Goal: Communication & Community: Participate in discussion

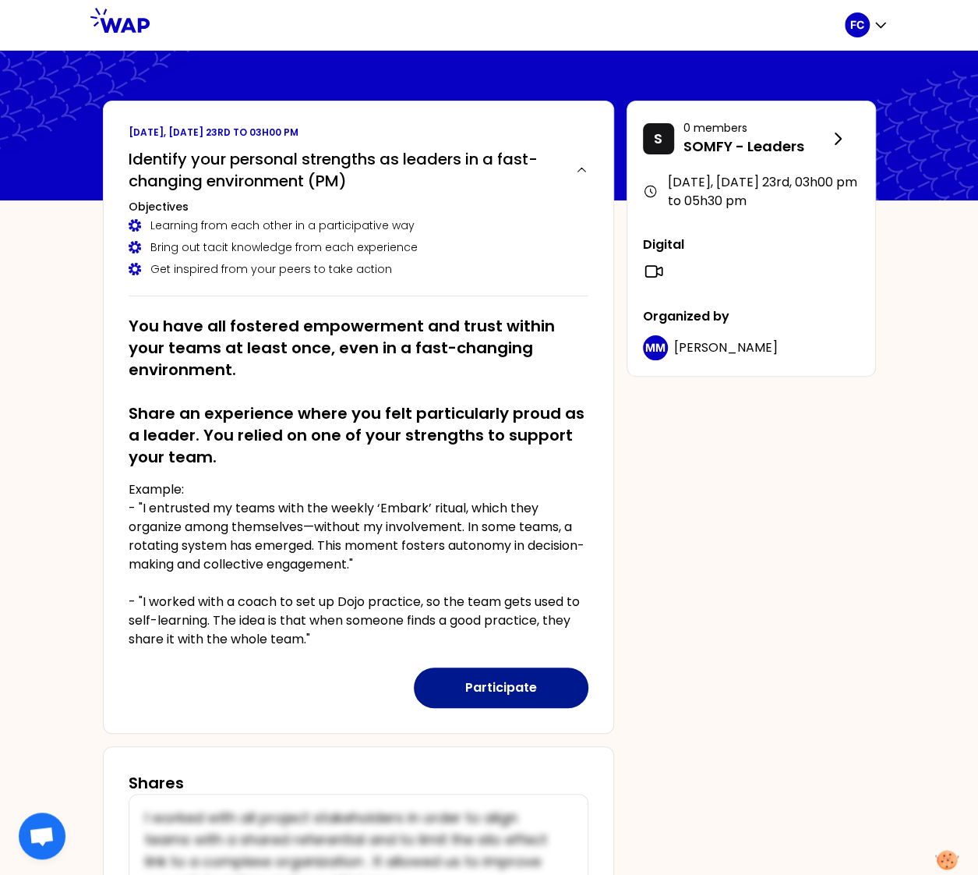
click at [514, 671] on button "Participate" at bounding box center [501, 687] width 175 height 41
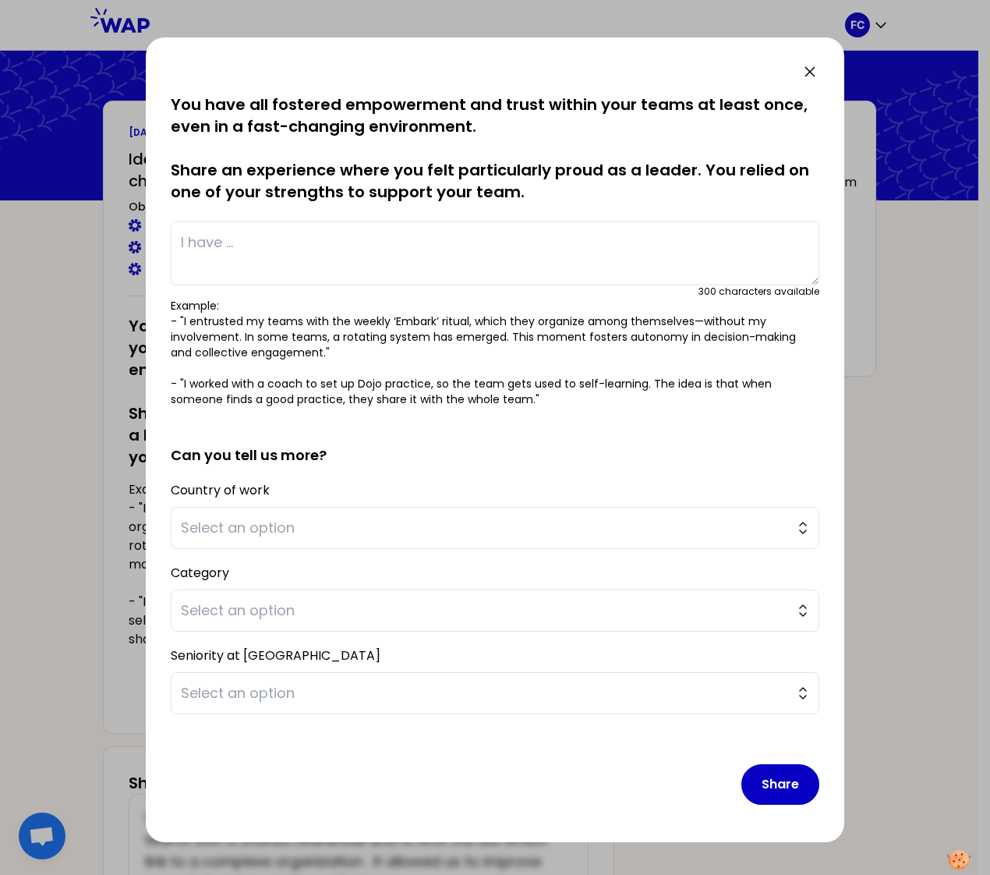
drag, startPoint x: 268, startPoint y: 255, endPoint x: 325, endPoint y: 271, distance: 59.2
click at [270, 256] on textarea at bounding box center [495, 253] width 649 height 64
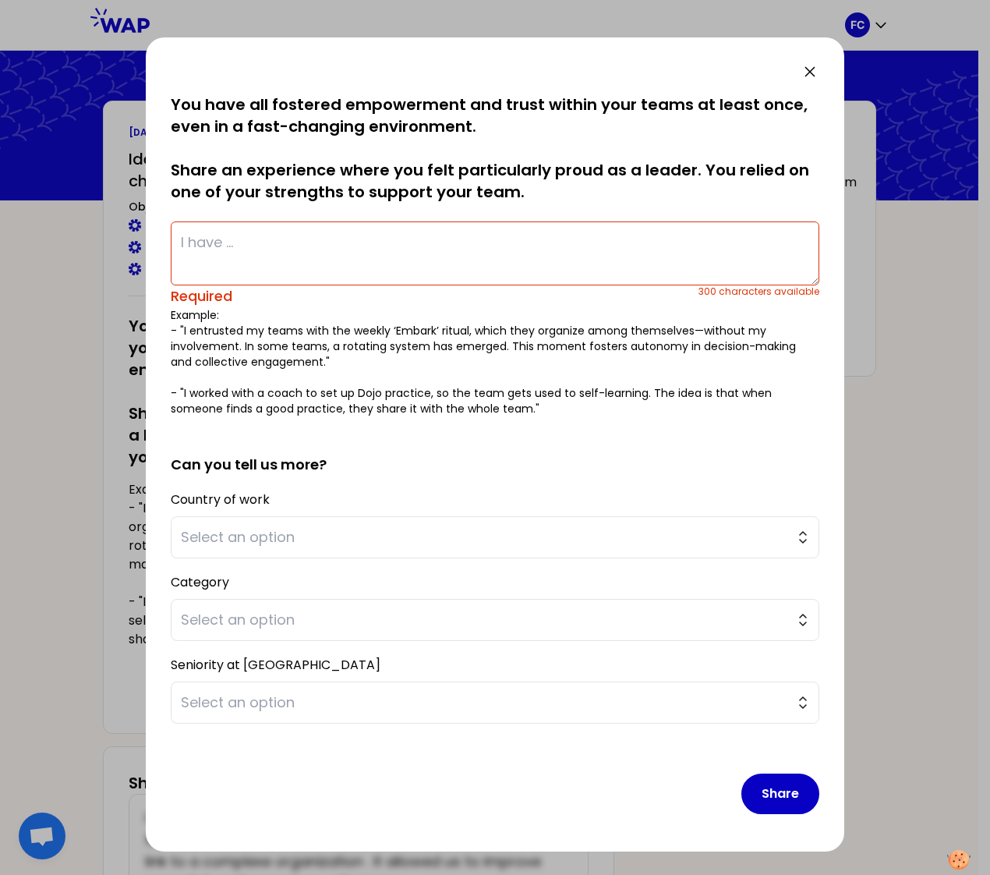
click at [809, 73] on icon at bounding box center [810, 71] width 19 height 19
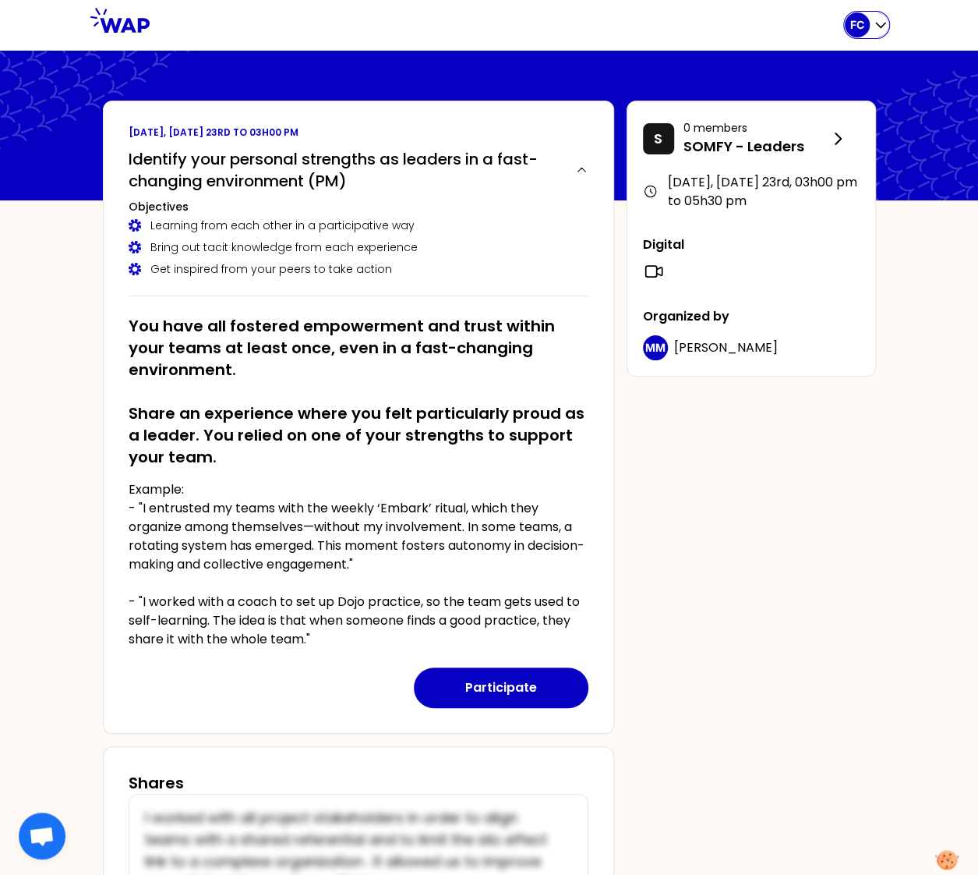
click at [875, 26] on icon "button" at bounding box center [881, 25] width 16 height 16
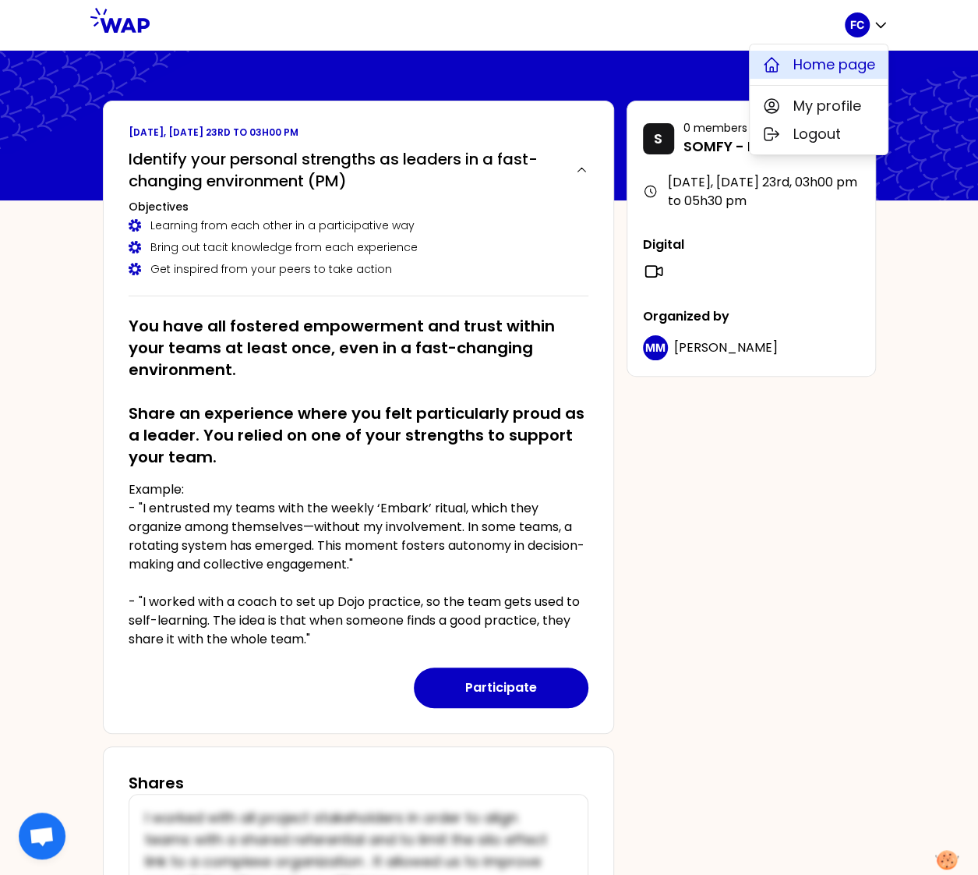
click at [833, 55] on span "Home page" at bounding box center [835, 65] width 82 height 22
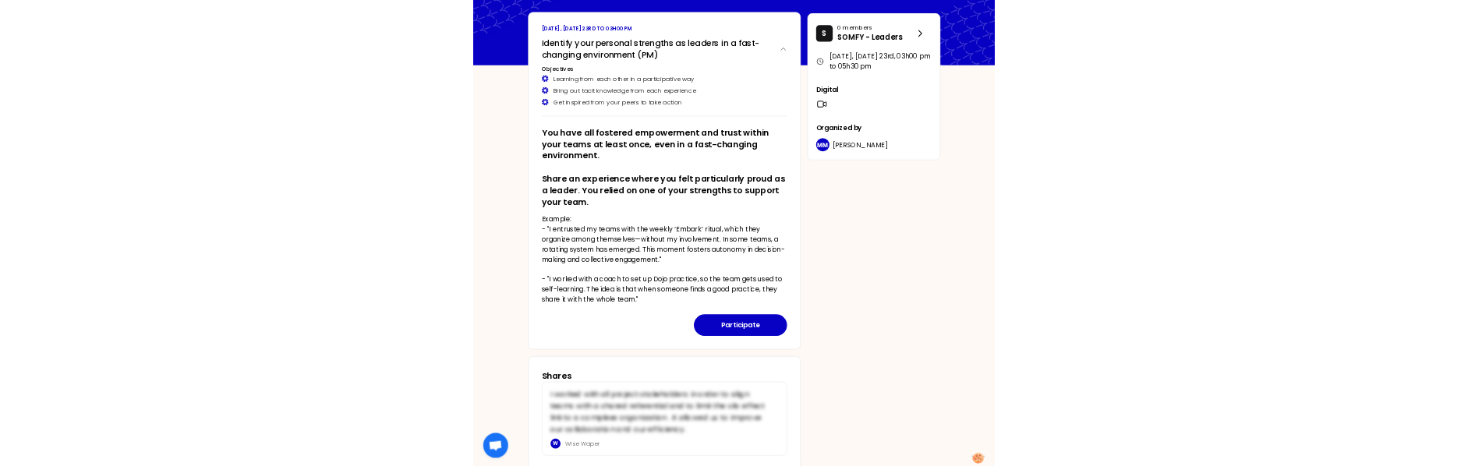
scroll to position [131, 0]
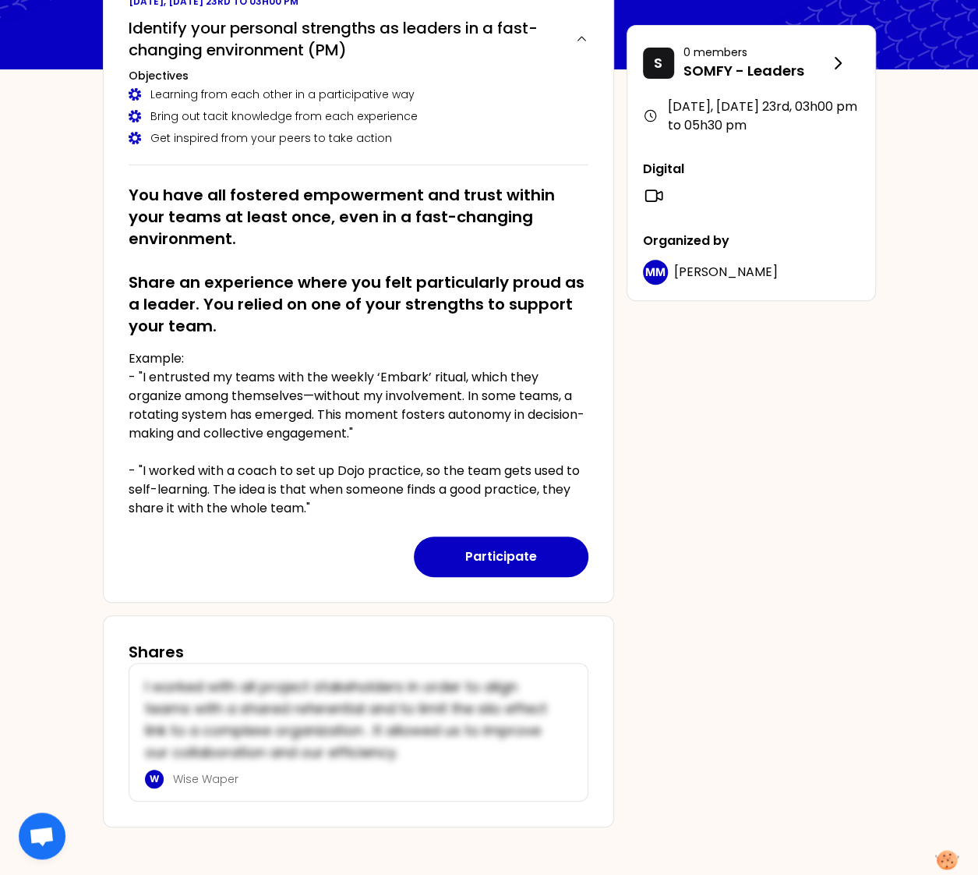
click at [309, 508] on p "Example: - "I entrusted my teams with the weekly ‘Embark’ ritual, which they or…" at bounding box center [359, 433] width 460 height 168
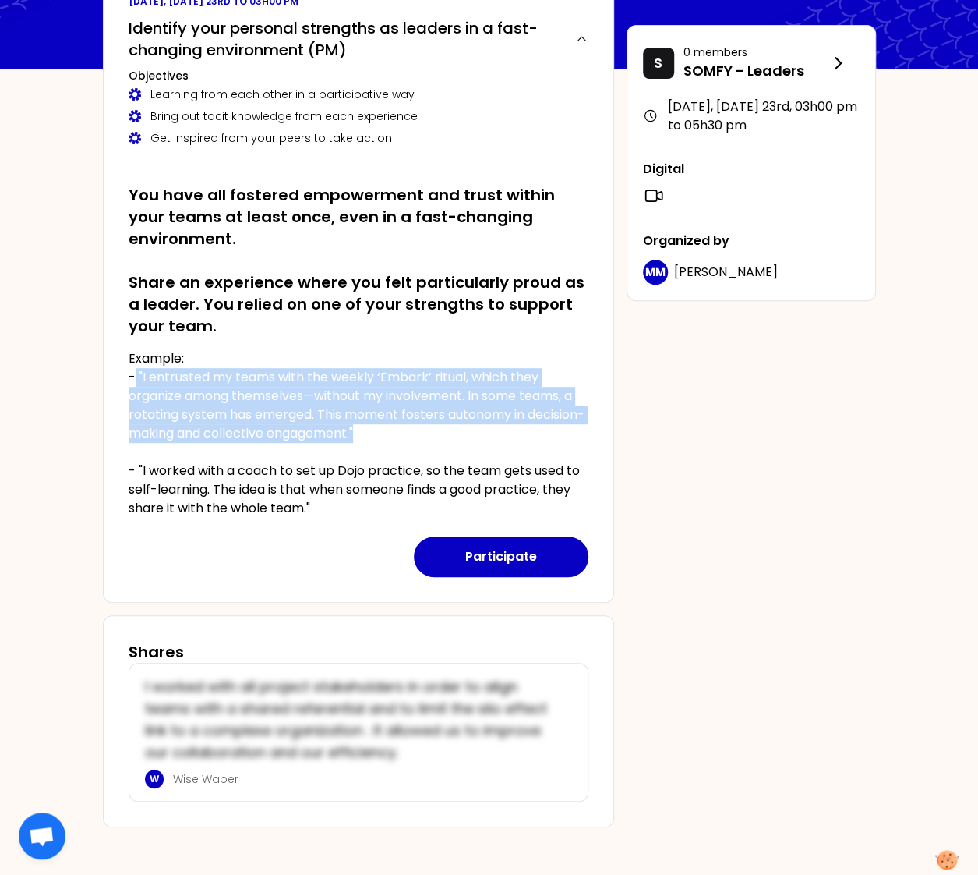
drag, startPoint x: 427, startPoint y: 430, endPoint x: 134, endPoint y: 372, distance: 298.8
click at [134, 372] on p "Example: - "I entrusted my teams with the weekly ‘Embark’ ritual, which they or…" at bounding box center [359, 433] width 460 height 168
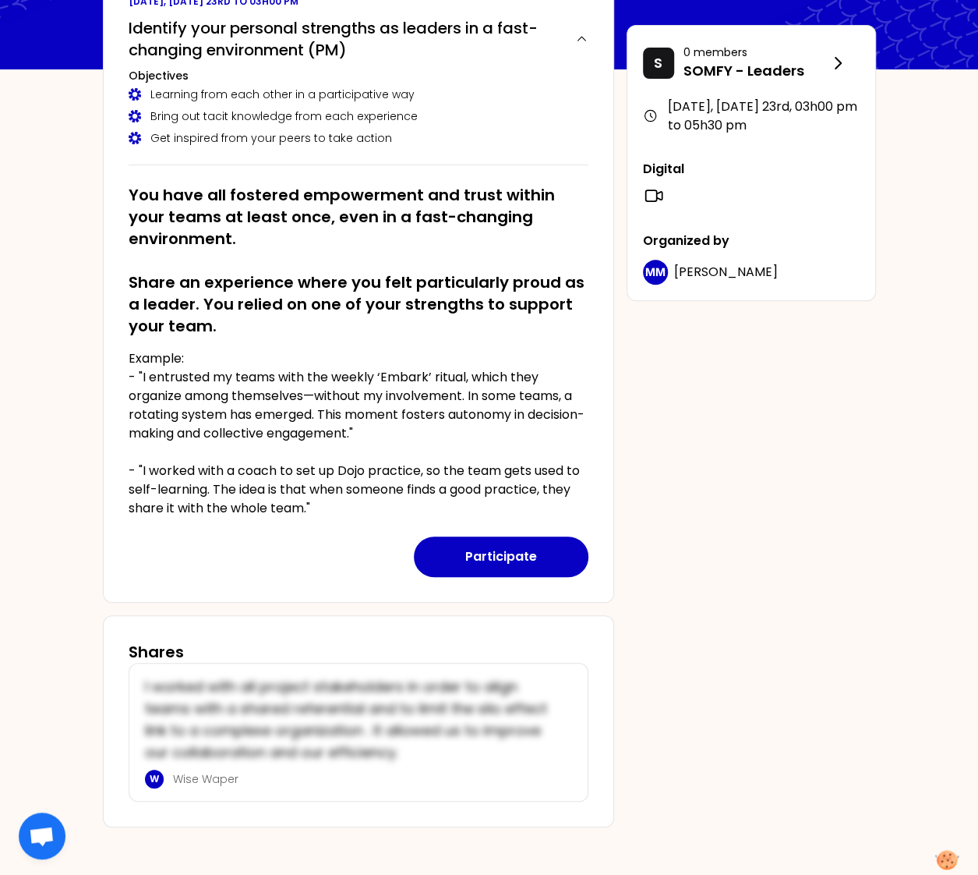
click at [313, 510] on p "Example: - "I entrusted my teams with the weekly ‘Embark’ ritual, which they or…" at bounding box center [359, 433] width 460 height 168
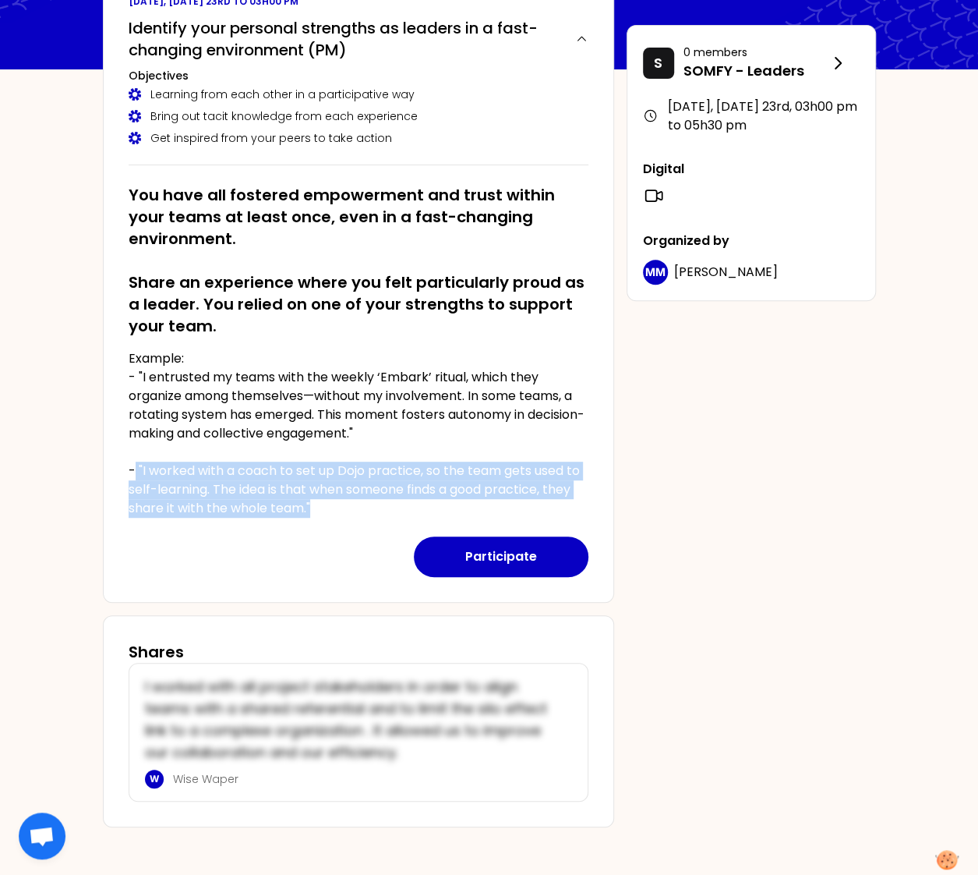
drag, startPoint x: 318, startPoint y: 506, endPoint x: 131, endPoint y: 464, distance: 191.8
click at [131, 464] on p "Example: - "I entrusted my teams with the weekly ‘Embark’ ritual, which they or…" at bounding box center [359, 433] width 460 height 168
copy p ""I worked with a coach to set up Dojo practice, so the team gets used to self-l…"
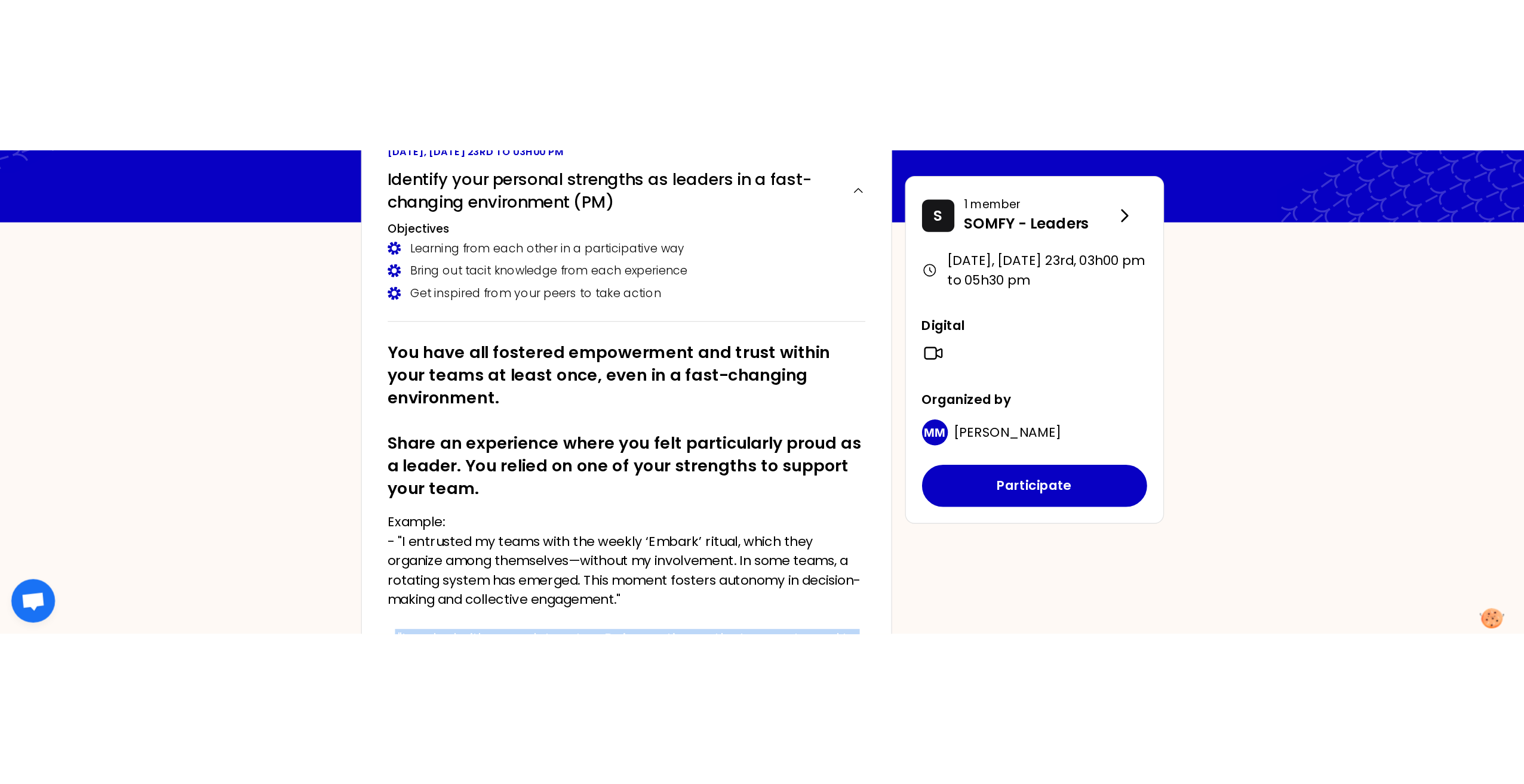
scroll to position [0, 0]
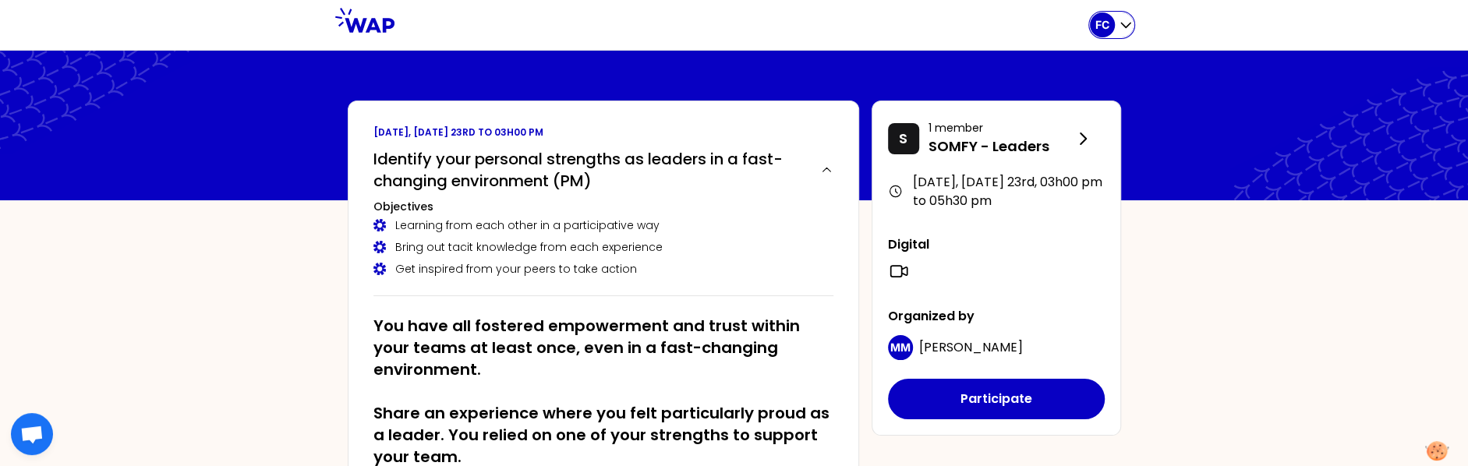
click at [989, 21] on icon "button" at bounding box center [1126, 25] width 16 height 16
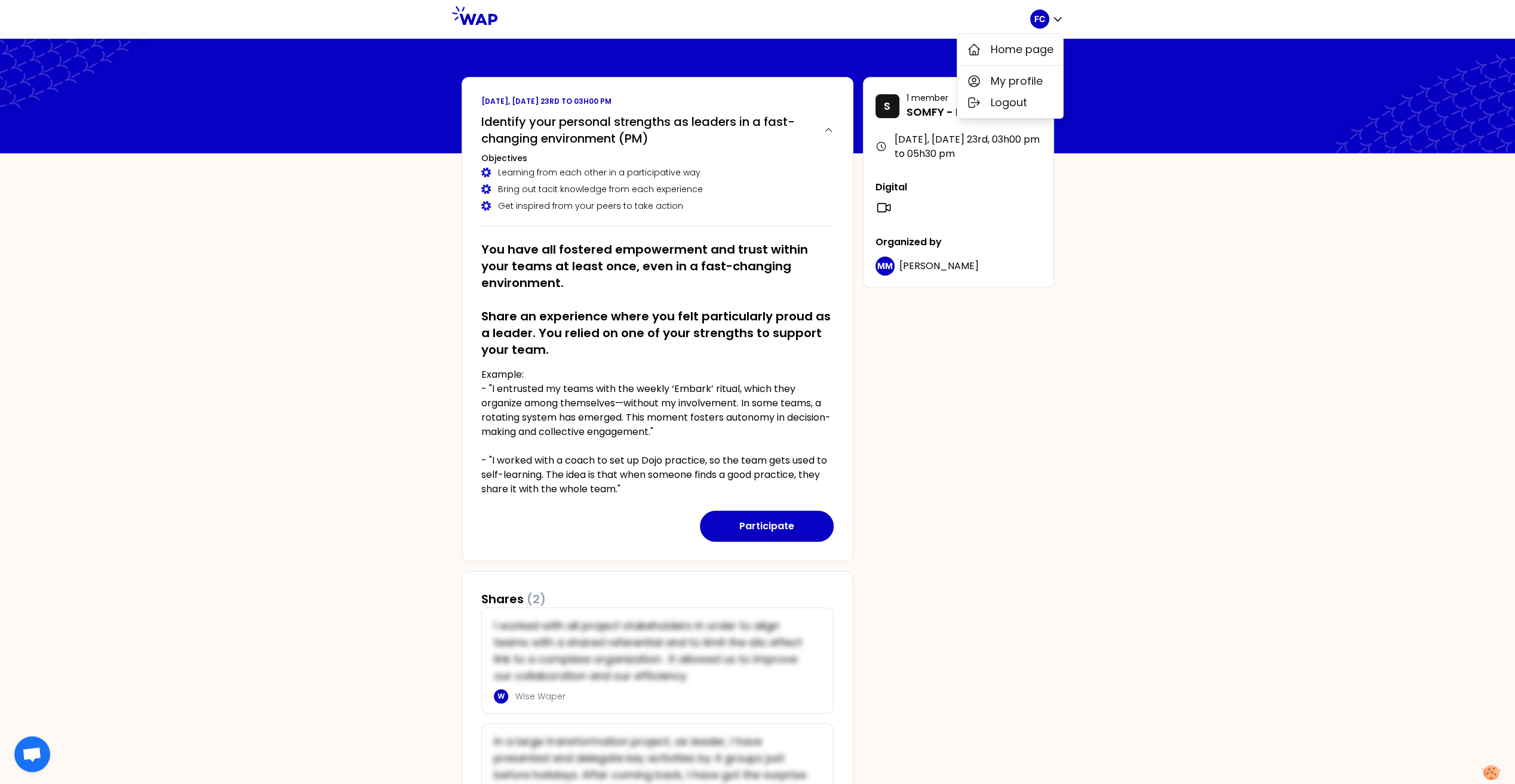
click at [758, 499] on div "[DATE], [DATE] 23rd to 03h00 pm Identify your personal strengths as leaders in …" at bounding box center [758, 463] width 611 height 773
click at [758, 15] on div "FC" at bounding box center [1039, 18] width 19 height 19
click at [758, 62] on div "Home page" at bounding box center [1010, 49] width 106 height 31
click at [758, 83] on button "My profile" at bounding box center [1010, 81] width 106 height 21
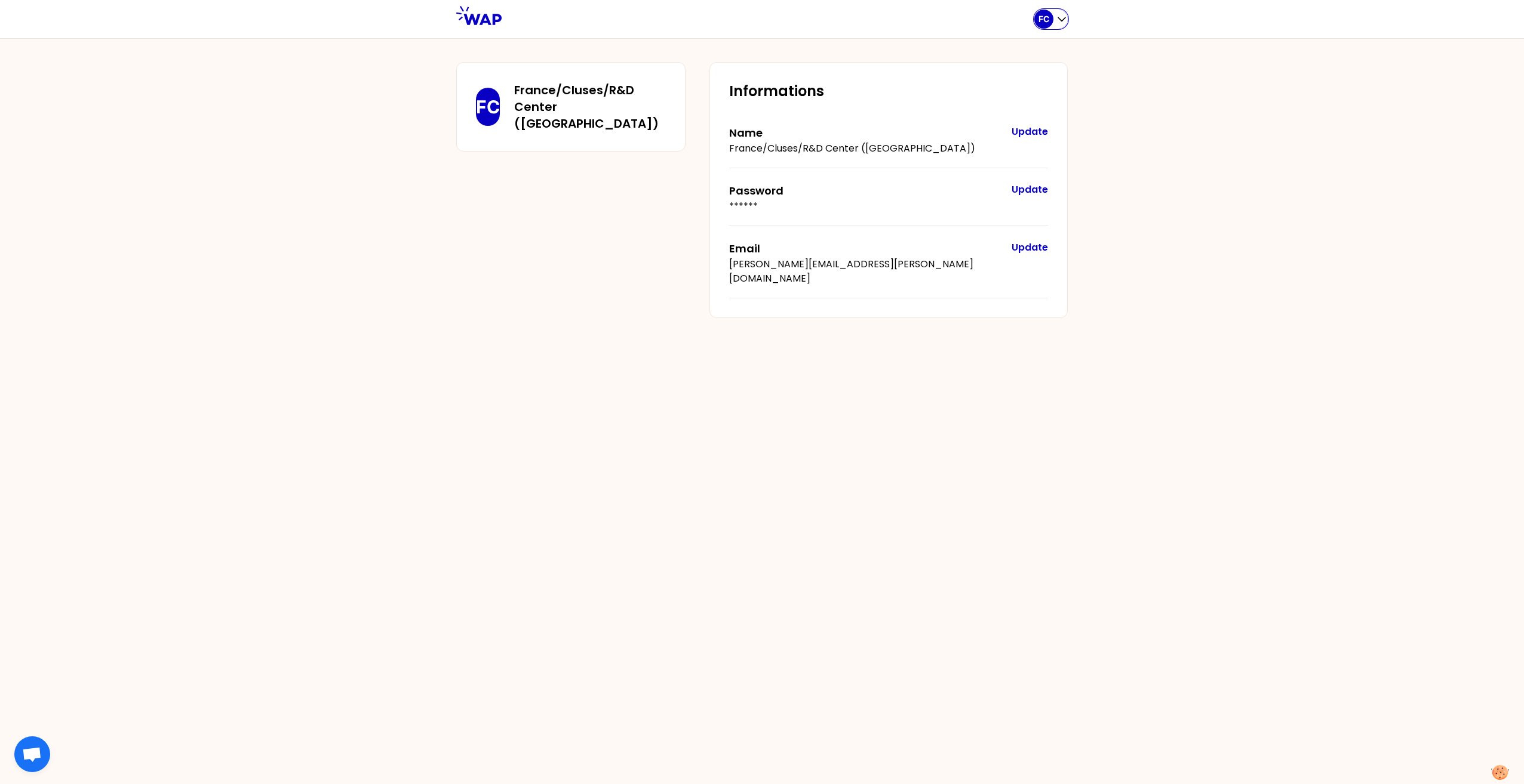
click at [757, 26] on div "FC" at bounding box center [1043, 18] width 19 height 19
click at [757, 51] on span "Home page" at bounding box center [1026, 50] width 63 height 17
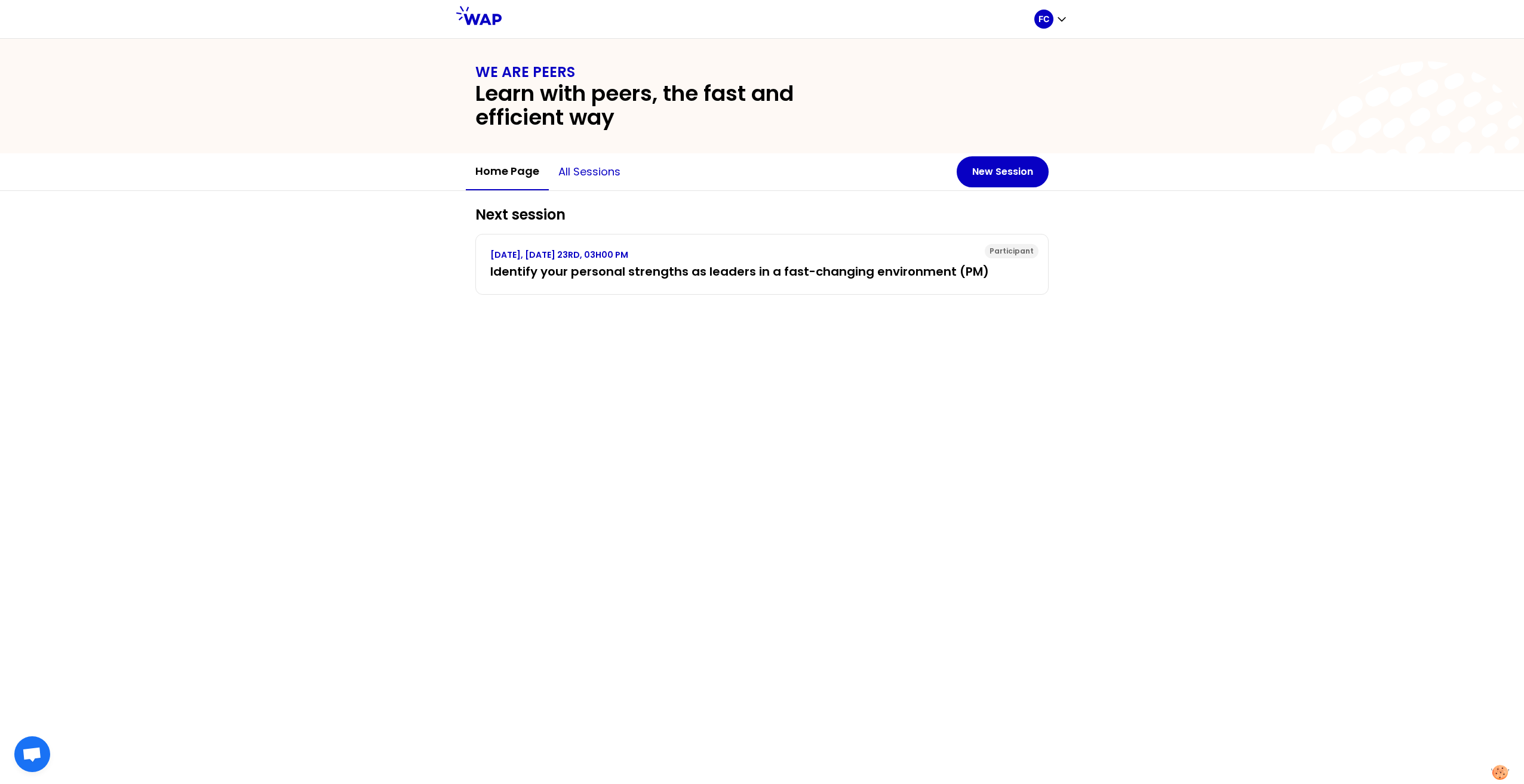
click at [607, 166] on button "All sessions" at bounding box center [589, 172] width 81 height 36
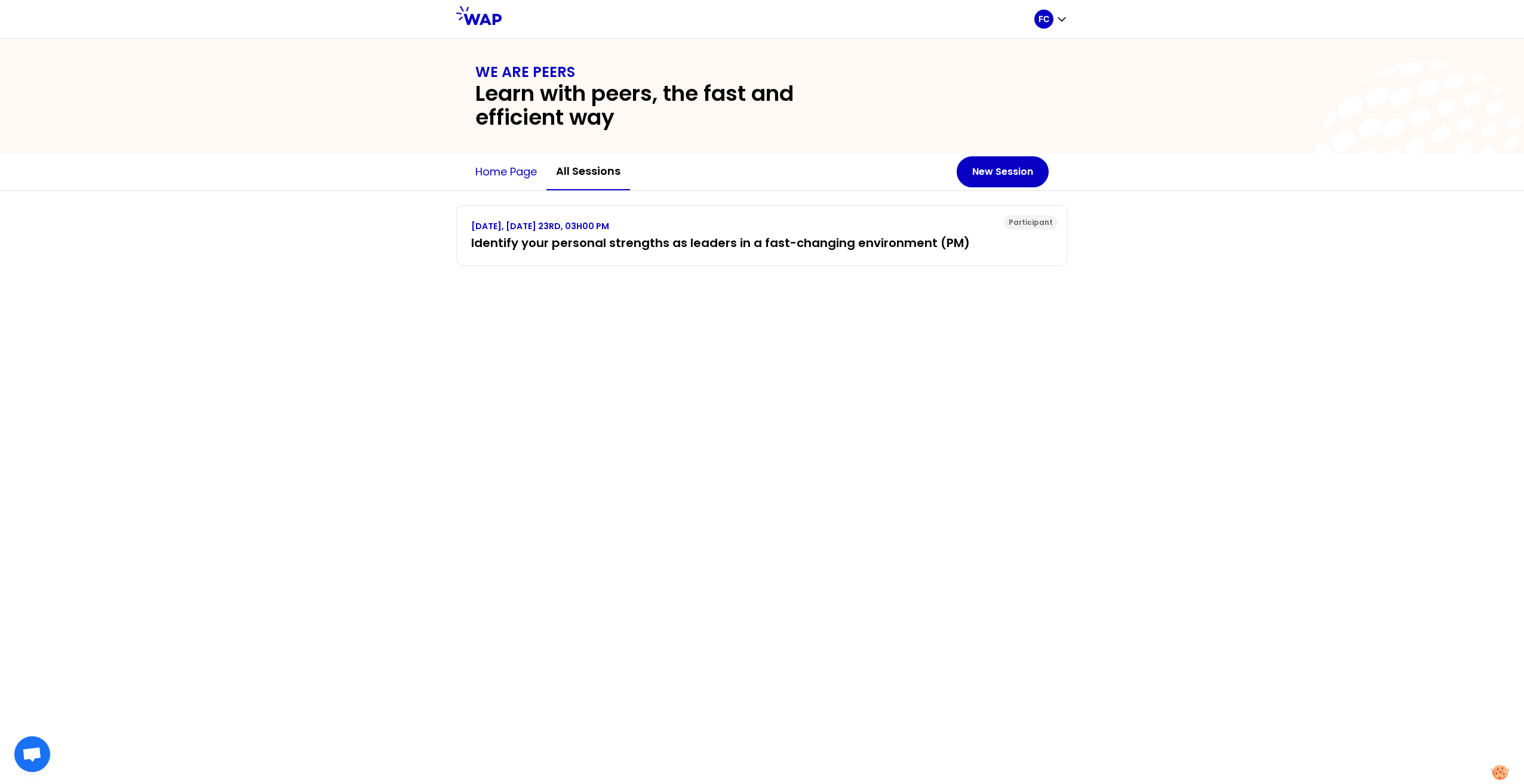
click at [531, 169] on button "Home page" at bounding box center [505, 172] width 80 height 36
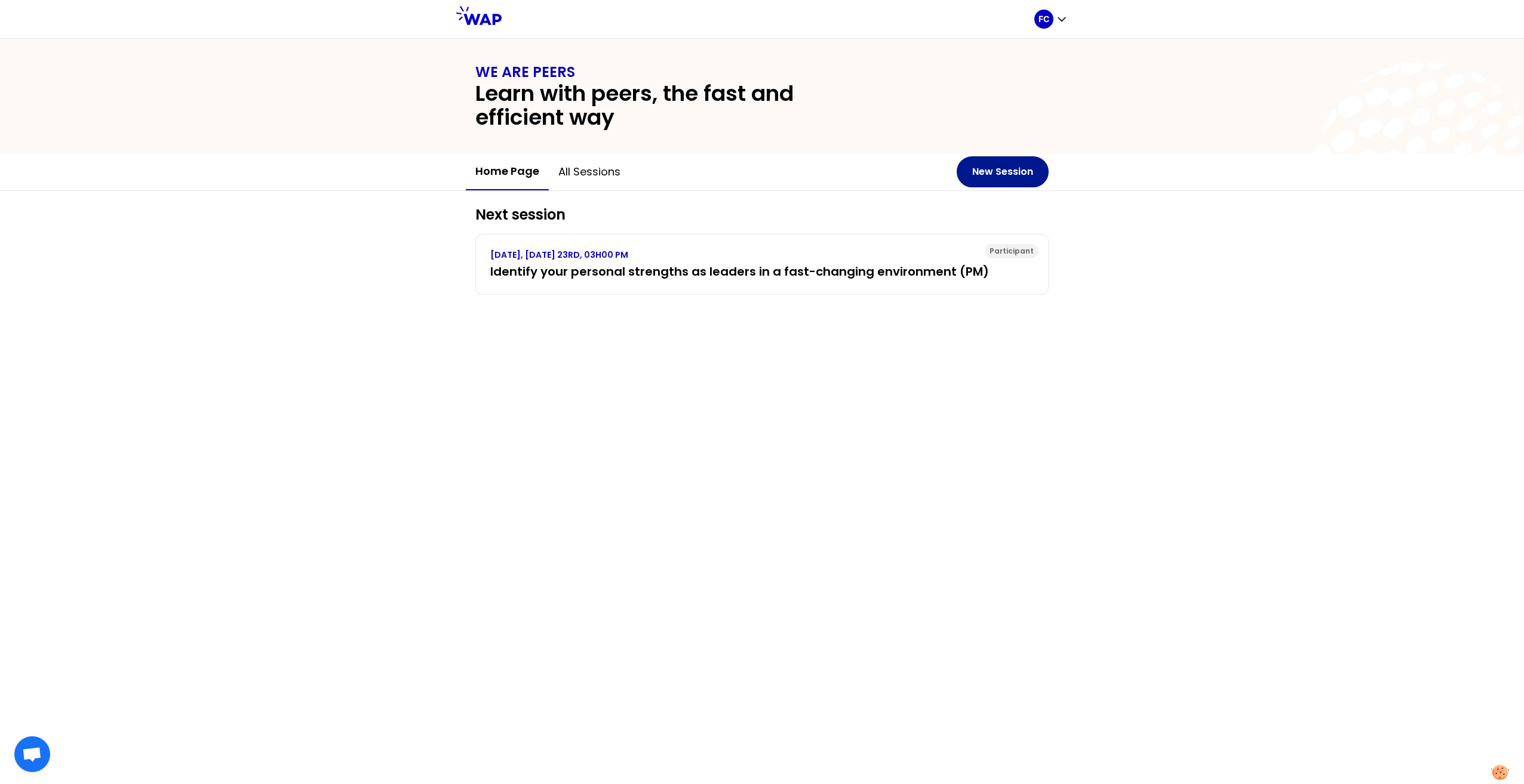
click at [757, 160] on button "New Session" at bounding box center [1002, 172] width 92 height 31
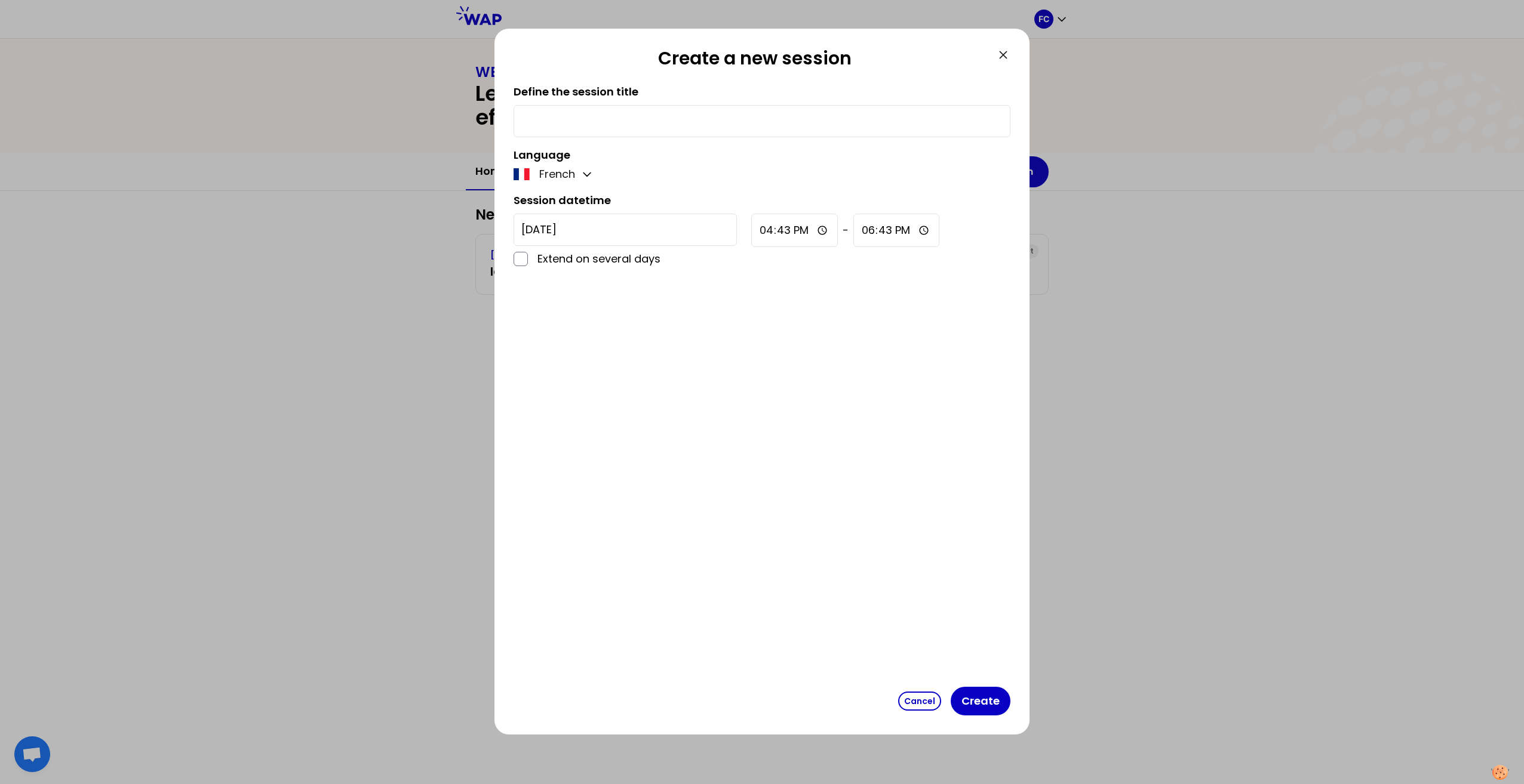
click at [757, 48] on div "Create a new session Define the session title Language French Session datetime …" at bounding box center [762, 381] width 535 height 706
click at [757, 54] on h2 "Create a new session" at bounding box center [754, 60] width 482 height 26
click at [757, 55] on h2 "Create a new session" at bounding box center [754, 60] width 482 height 26
drag, startPoint x: 1004, startPoint y: 55, endPoint x: 973, endPoint y: 54, distance: 31.0
click at [757, 55] on icon at bounding box center [1002, 54] width 15 height 15
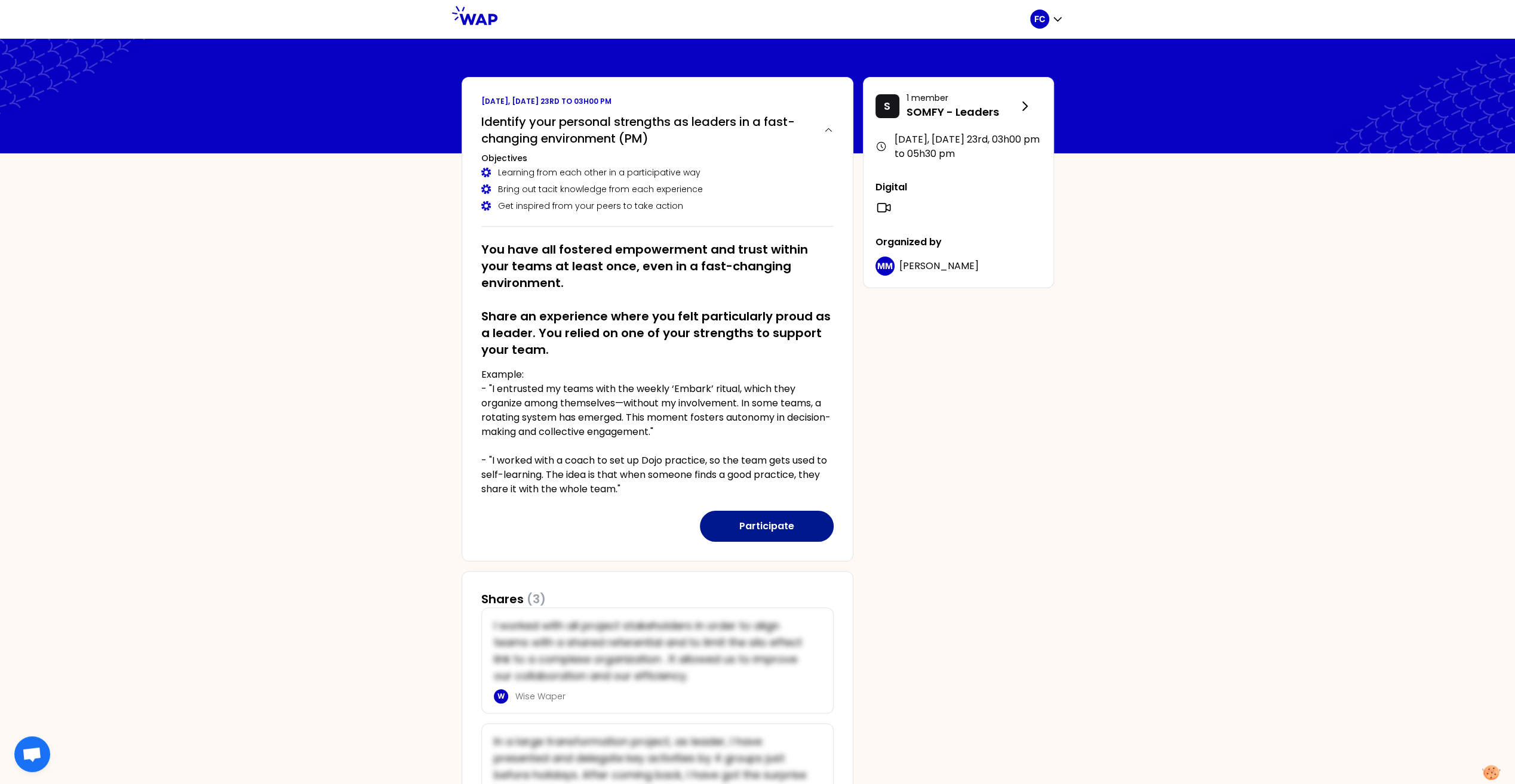
click at [790, 518] on button "Participate" at bounding box center [767, 526] width 134 height 31
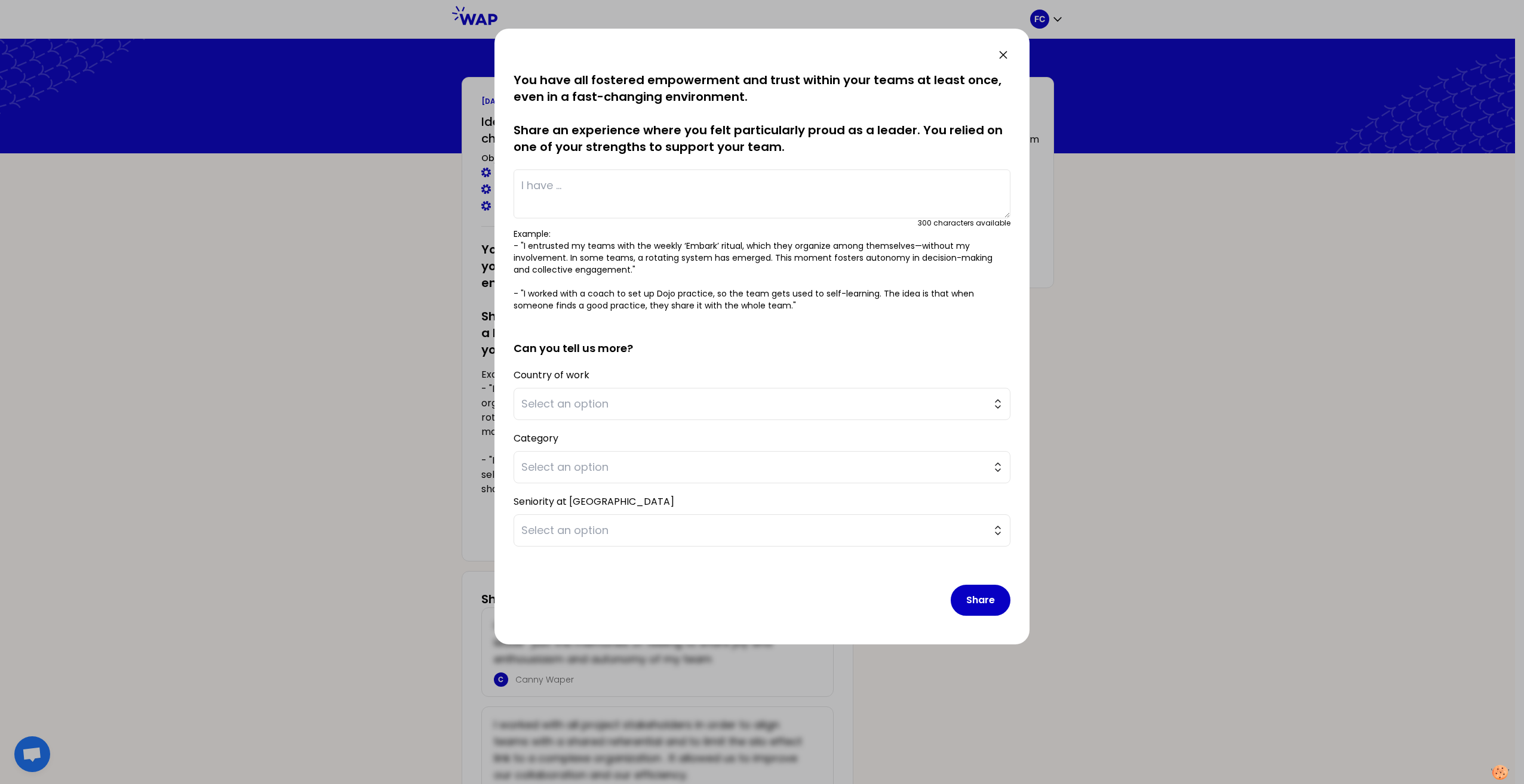
click at [595, 183] on textarea at bounding box center [761, 194] width 497 height 49
click at [548, 197] on textarea at bounding box center [761, 194] width 497 height 49
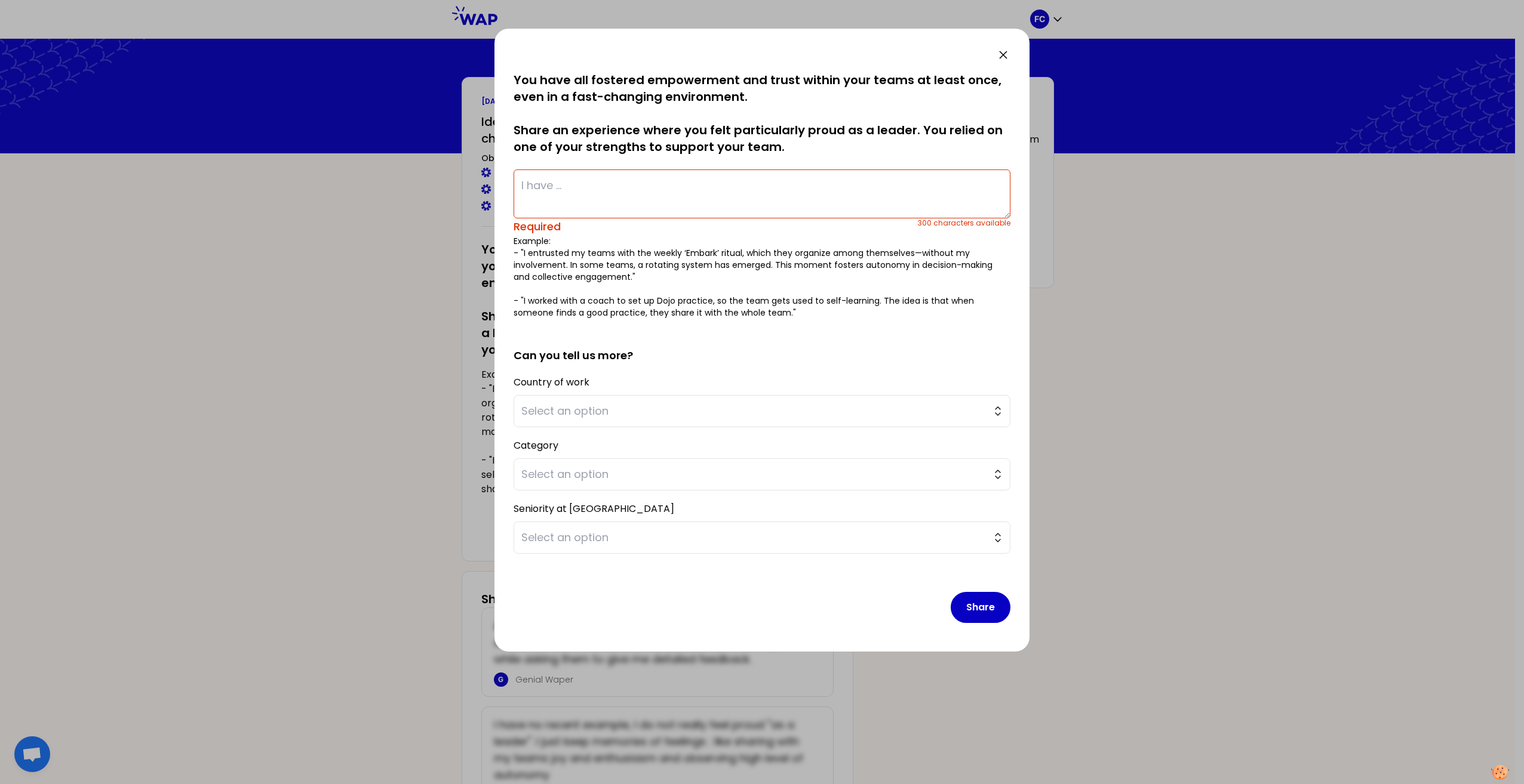
type textarea "I found a way to organize an efficient knowledge transfer in a foreign SW team."
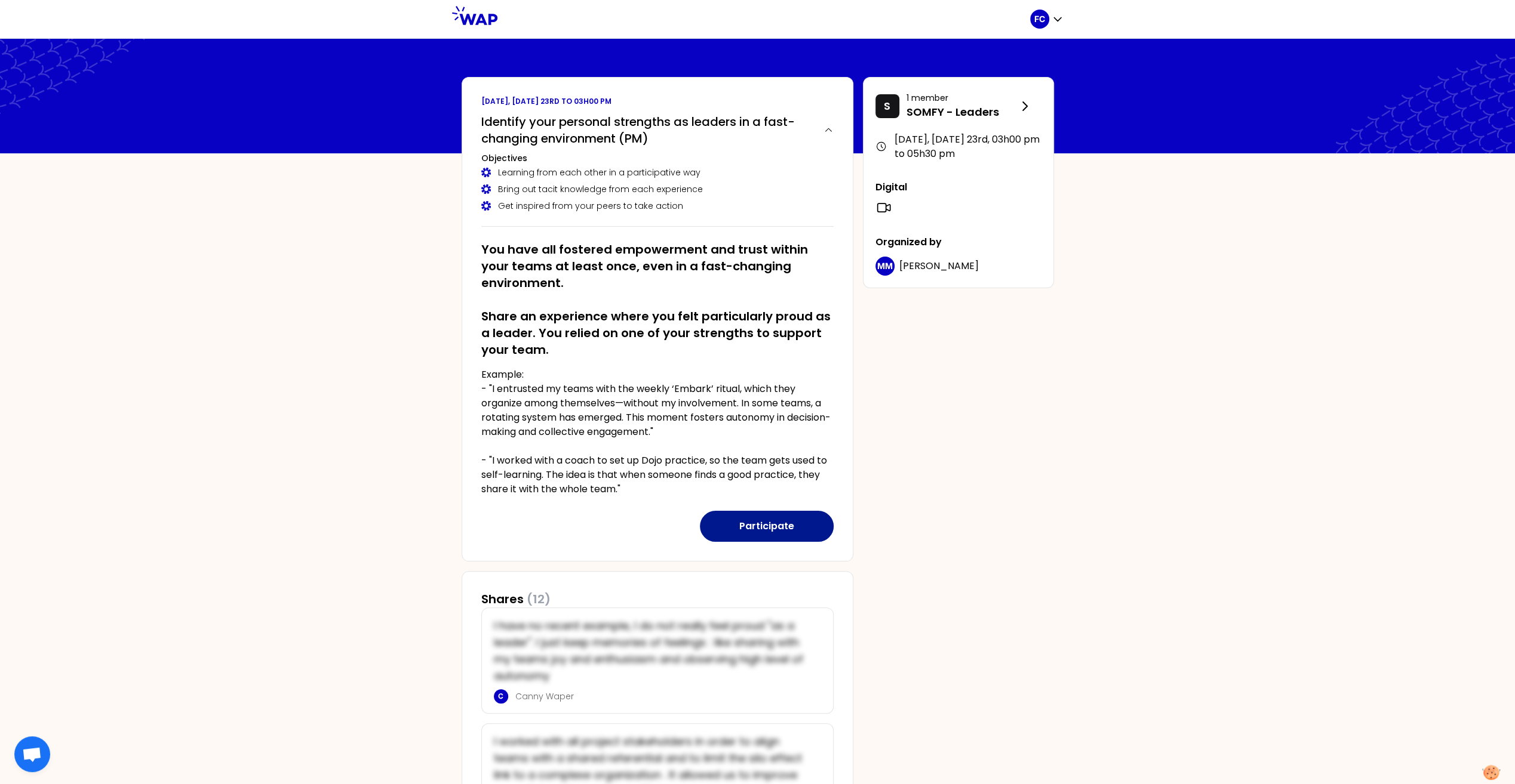
click at [774, 523] on button "Participate" at bounding box center [767, 526] width 134 height 31
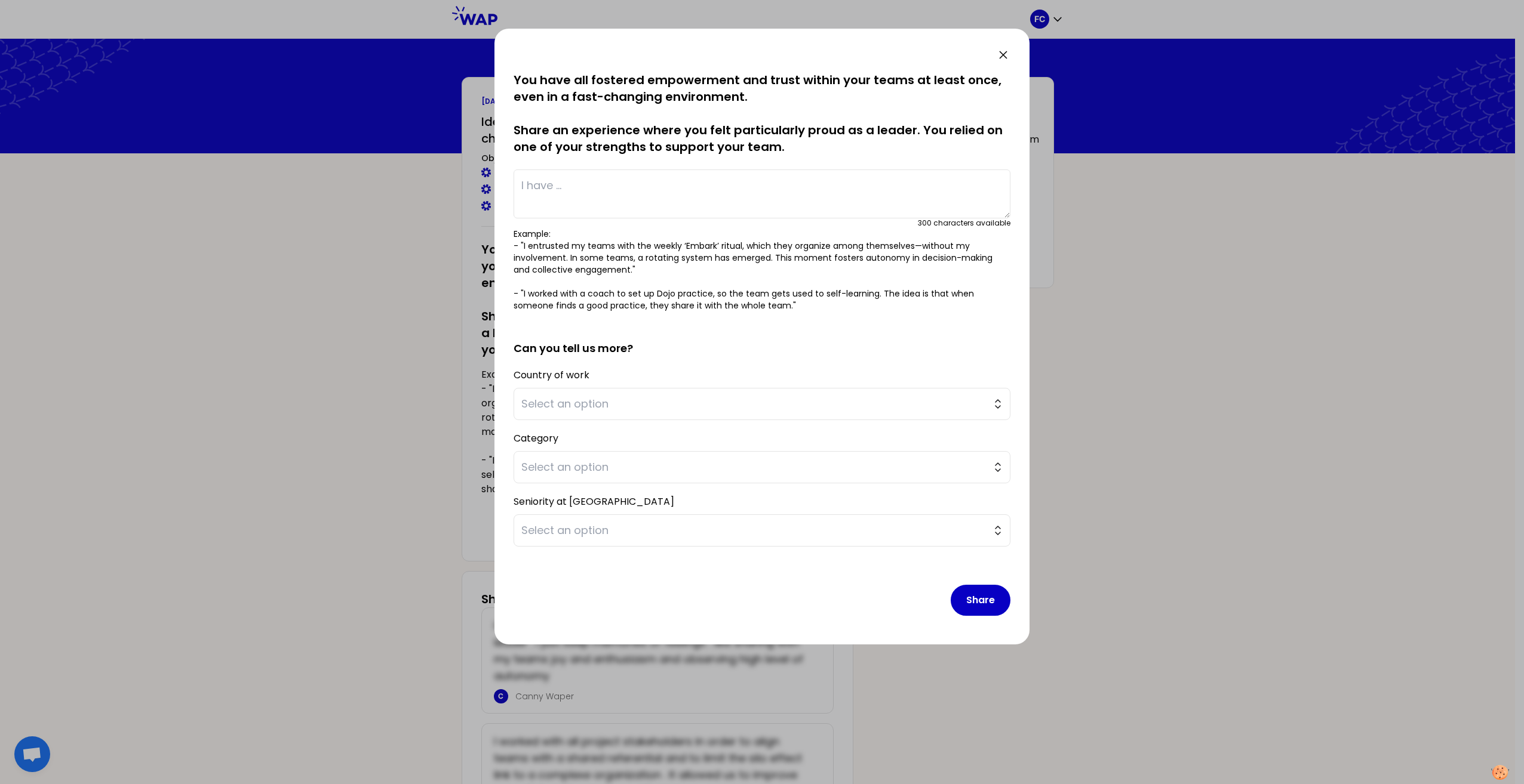
click at [602, 191] on textarea at bounding box center [761, 194] width 497 height 49
type textarea "H"
click at [663, 186] on textarea "I found a way to organize a knowledge transfer efficiently with our" at bounding box center [761, 194] width 497 height 49
drag, startPoint x: 927, startPoint y: 182, endPoint x: 826, endPoint y: 192, distance: 101.5
click at [826, 192] on textarea "I found a way to organize an efficient knowledge transfer efficiently with our" at bounding box center [761, 194] width 497 height 49
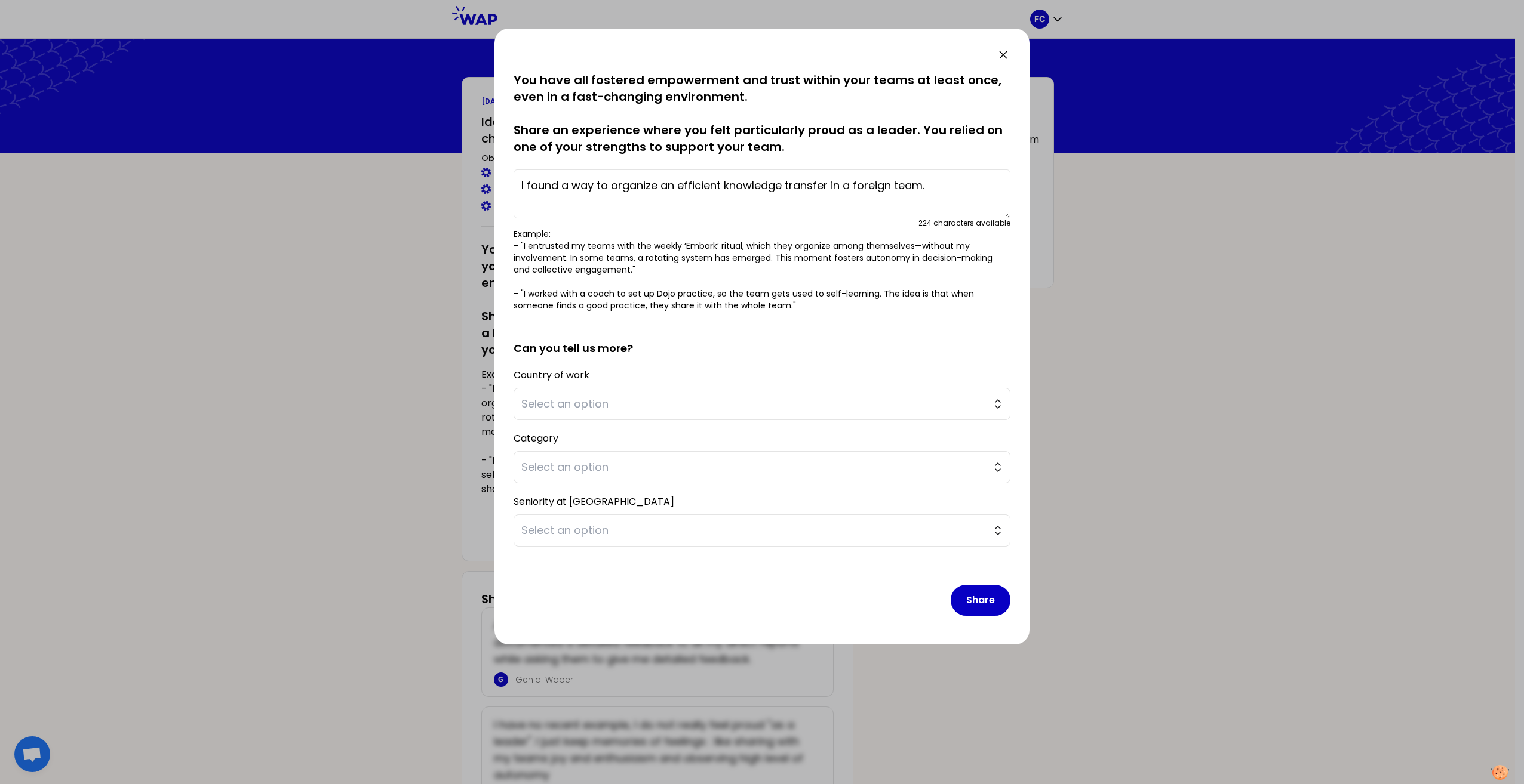
drag, startPoint x: 930, startPoint y: 184, endPoint x: 264, endPoint y: 188, distance: 666.0
click at [271, 188] on div "saved You have all fostered empowerment and trust within your teams at least on…" at bounding box center [762, 392] width 1524 height 784
click at [953, 188] on textarea "I found a way to organize an efficient knowledge transfer in a foreign team." at bounding box center [761, 194] width 497 height 49
click at [869, 184] on textarea "I found a way to organize an efficient knowledge transfer in a foreign team." at bounding box center [761, 194] width 497 height 49
click at [920, 184] on textarea "I found a way to organize an efficient knowledge transfer in a foreign team." at bounding box center [761, 194] width 497 height 49
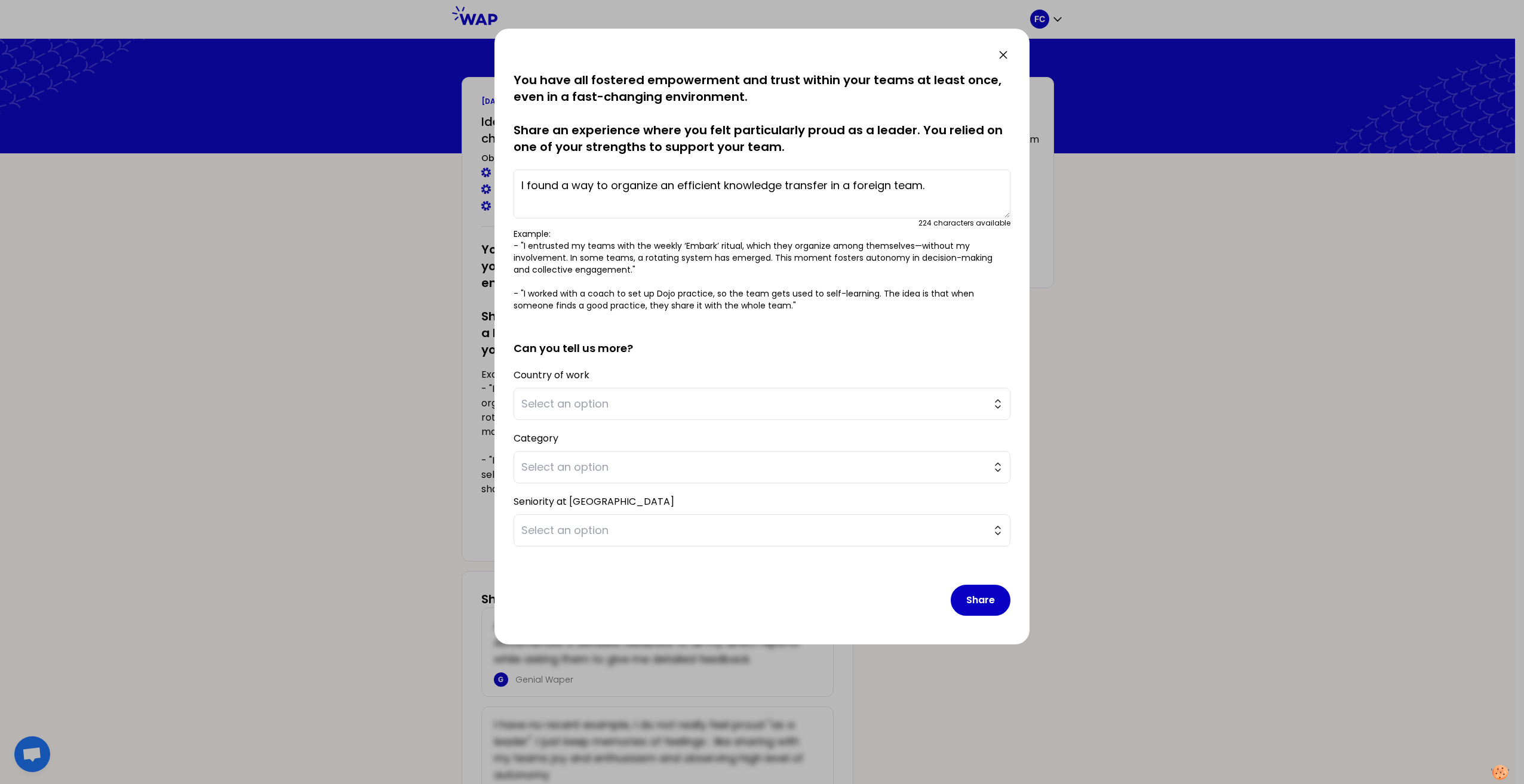
drag, startPoint x: 847, startPoint y: 187, endPoint x: 879, endPoint y: 187, distance: 32.0
click at [847, 187] on textarea "I found a way to organize an efficient knowledge transfer in a foreign team." at bounding box center [761, 194] width 497 height 49
click at [924, 183] on textarea "I found a way to organize an efficient knowledge transfer in a foreign team." at bounding box center [761, 194] width 497 height 49
click at [890, 180] on textarea "I found a way to organize an efficient knowledge transfer in a foreign team." at bounding box center [761, 194] width 497 height 49
type textarea "I found a way to organize an efficient knowledge transfer in a foreign SW team."
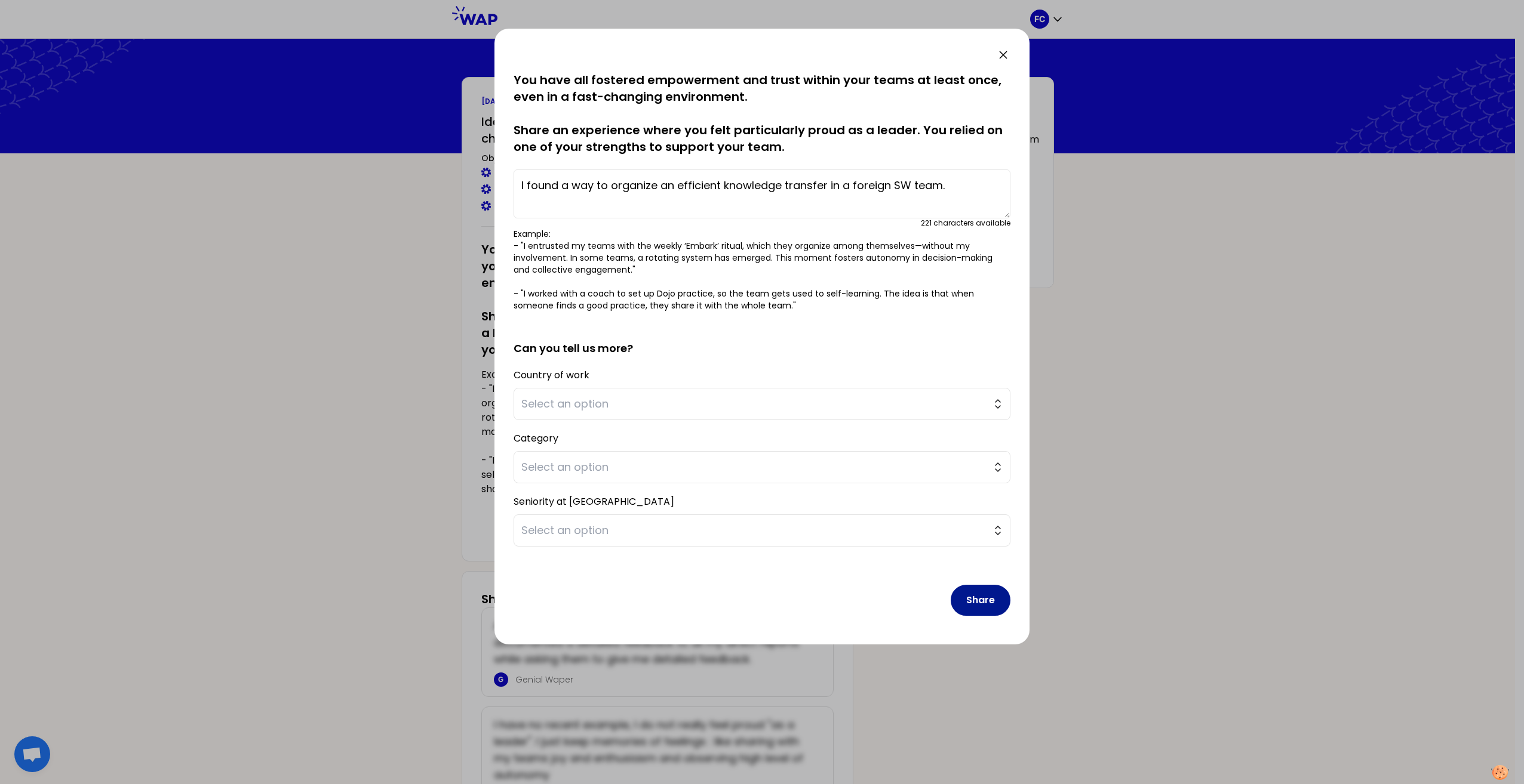
click at [996, 593] on button "Share" at bounding box center [980, 600] width 60 height 31
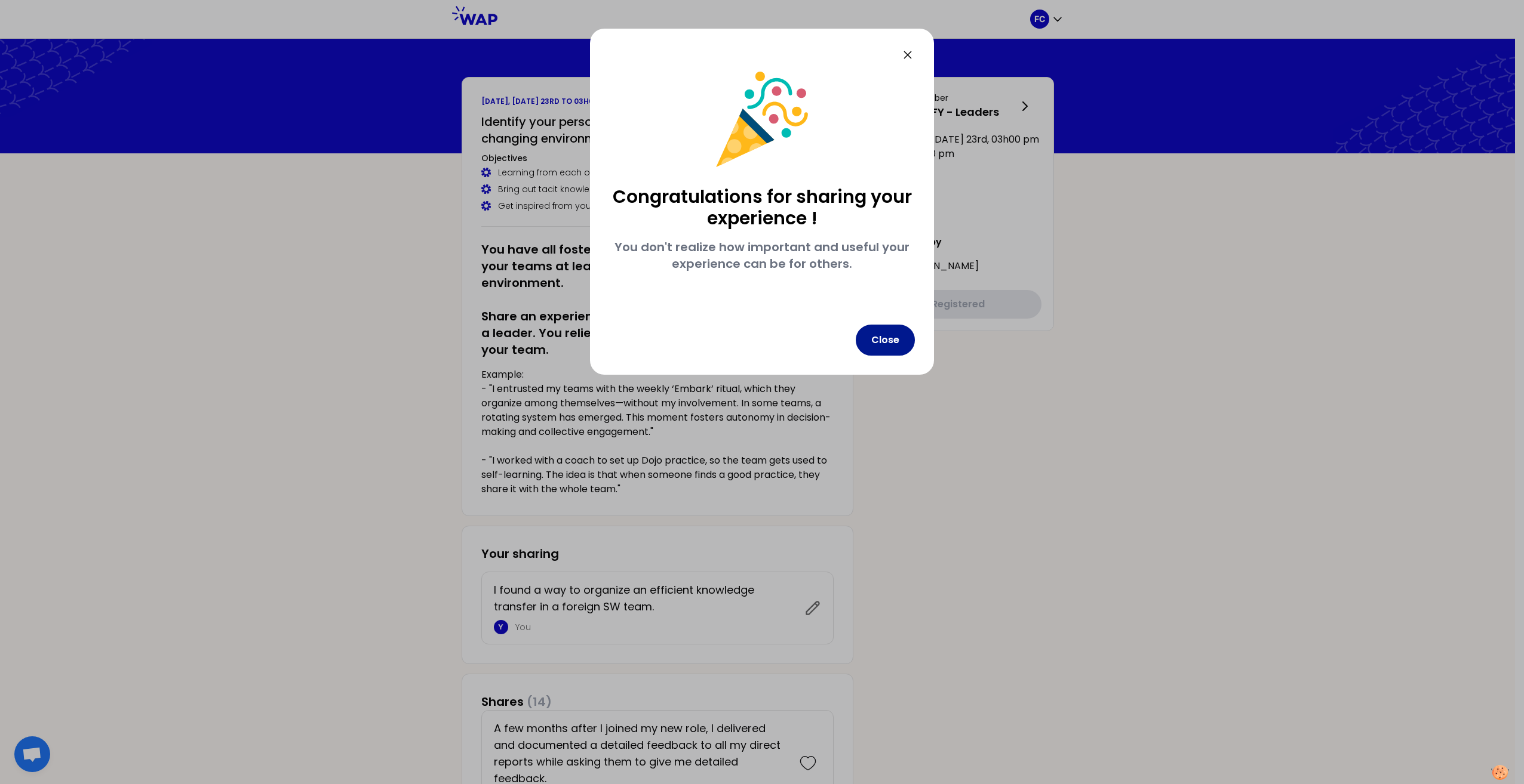
click at [907, 335] on button "Close" at bounding box center [885, 340] width 59 height 31
